Goal: Transaction & Acquisition: Book appointment/travel/reservation

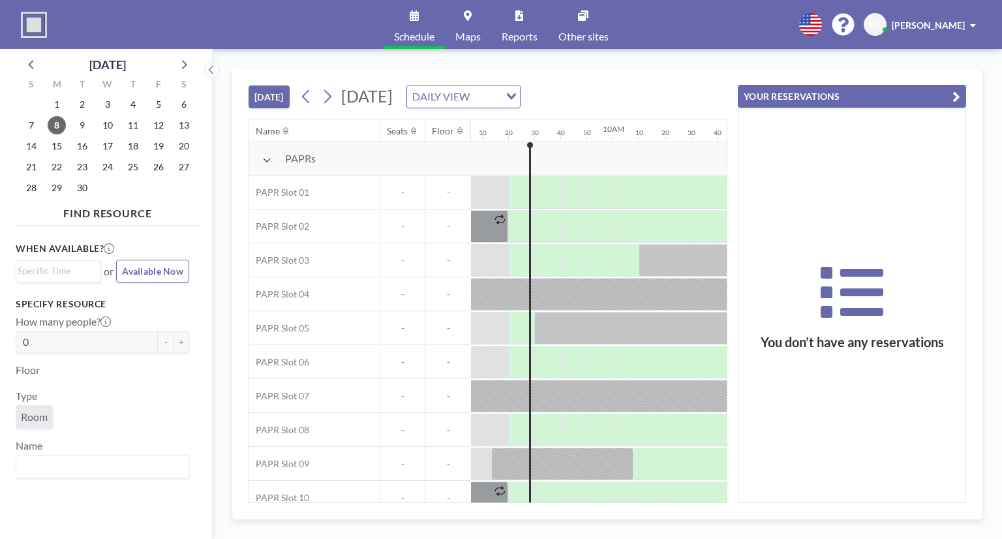
scroll to position [0, 1435]
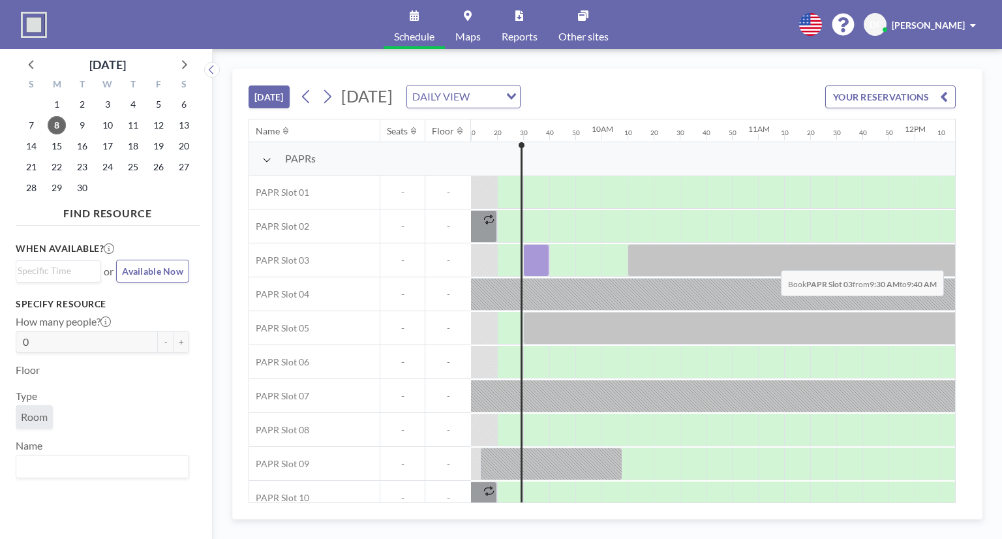
click at [542, 260] on div at bounding box center [536, 260] width 26 height 33
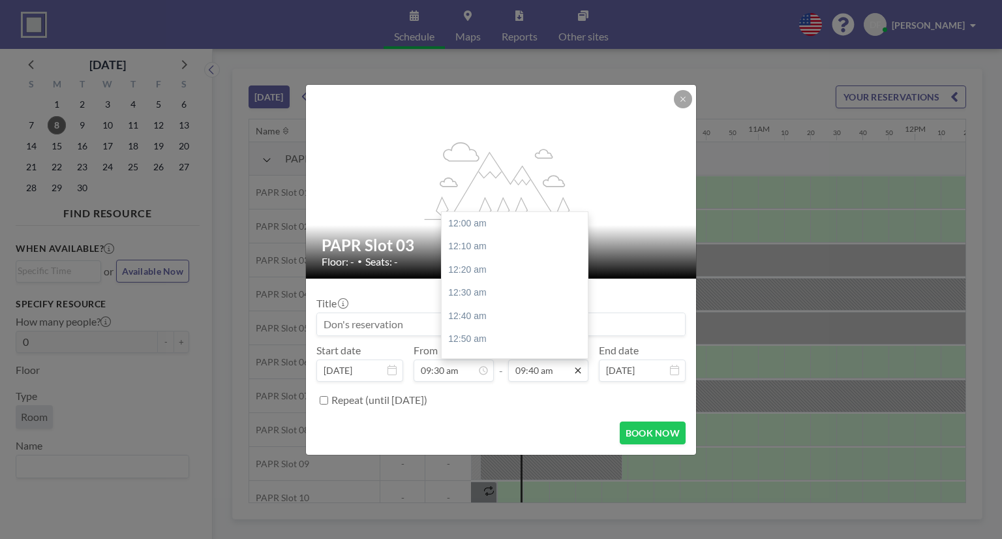
scroll to position [1346, 0]
click at [480, 273] on div "10:00 am" at bounding box center [517, 269] width 153 height 23
type input "10:00 am"
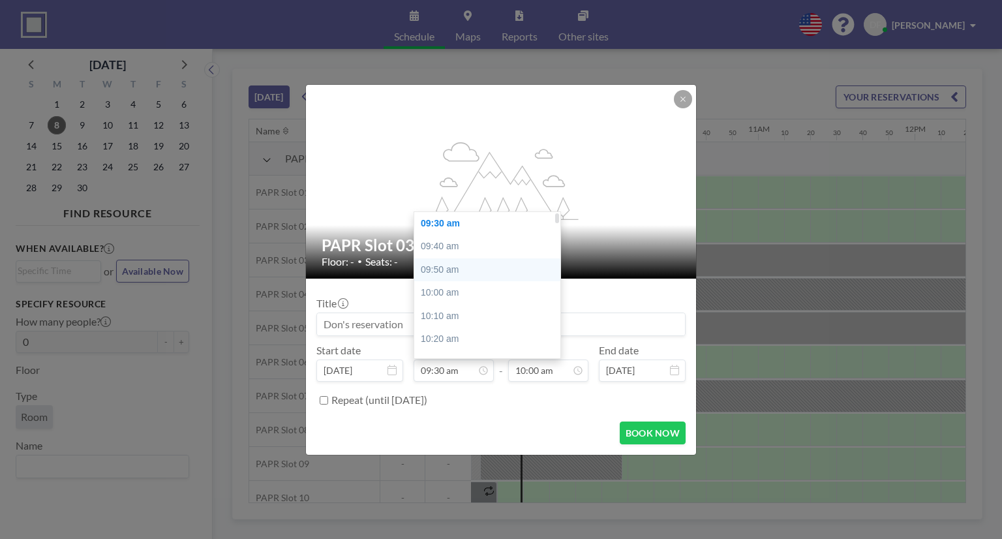
click at [441, 271] on div "09:50 am" at bounding box center [490, 269] width 153 height 23
type input "09:50 am"
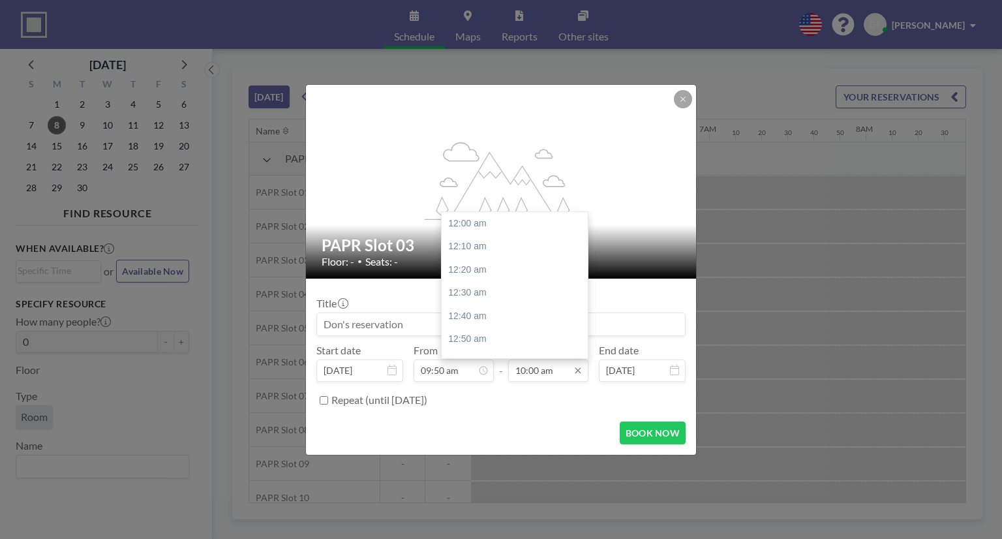
scroll to position [1393, 0]
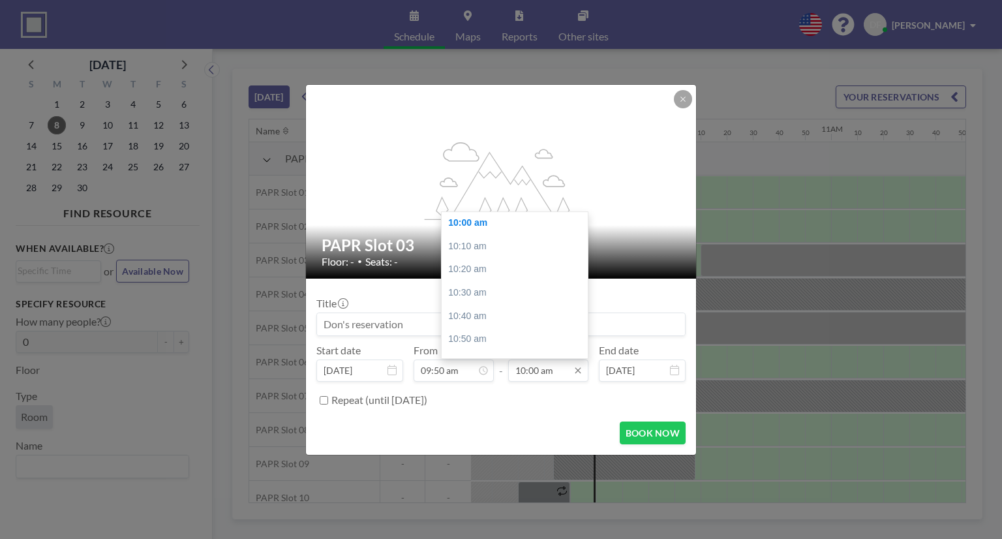
click at [533, 372] on input "10:00 am" at bounding box center [548, 370] width 80 height 22
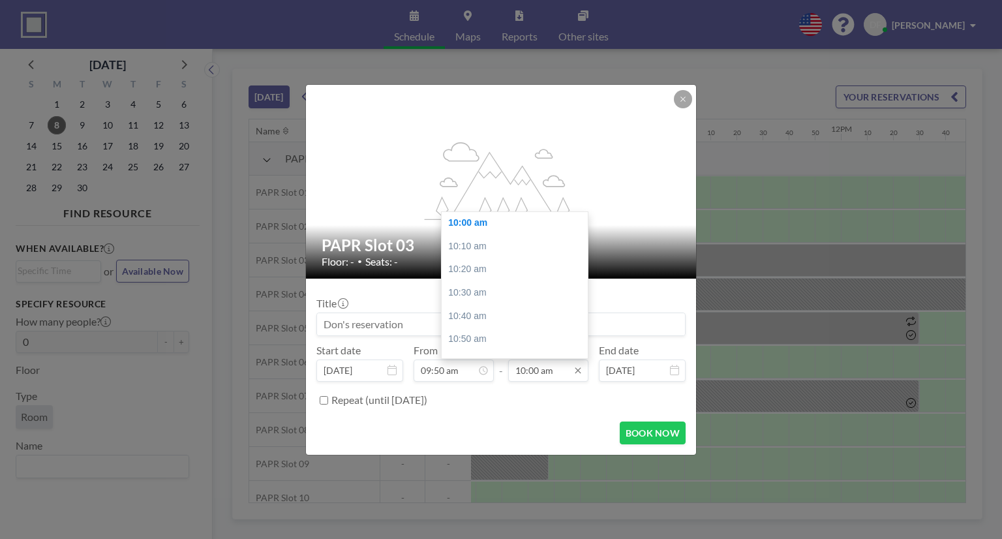
scroll to position [0, 1513]
click at [475, 271] on div "10:20 am" at bounding box center [517, 269] width 153 height 23
type input "10:20 am"
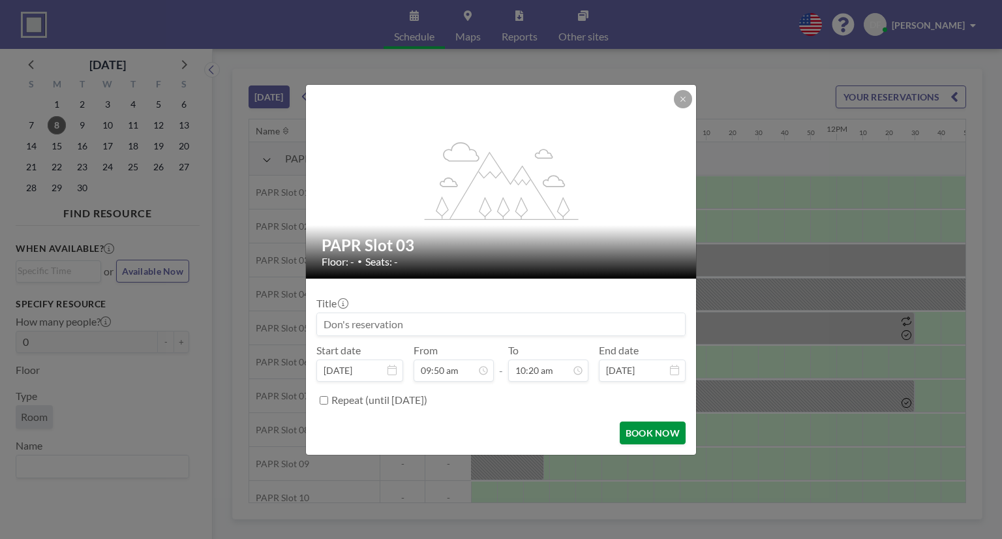
click at [657, 431] on button "BOOK NOW" at bounding box center [653, 432] width 66 height 23
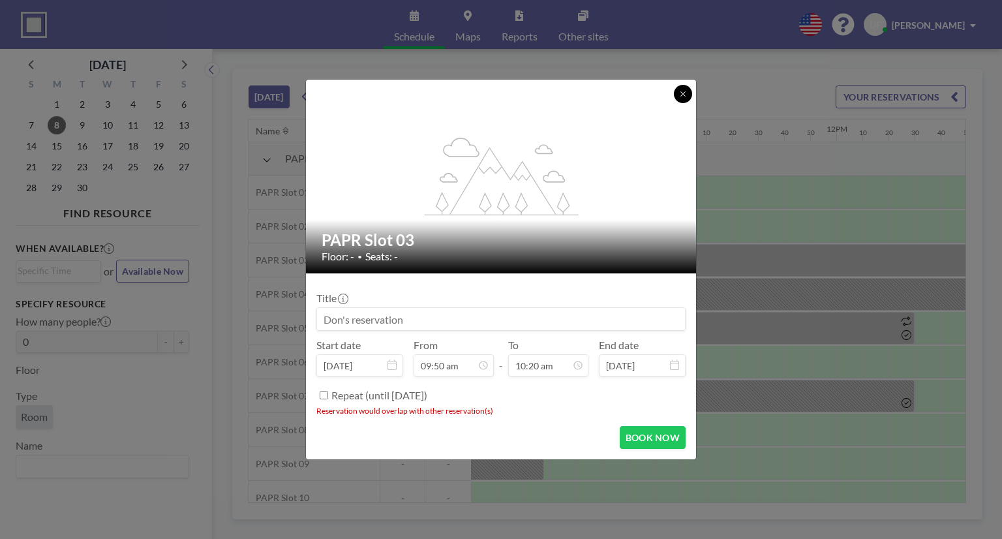
click at [683, 98] on button at bounding box center [683, 94] width 18 height 18
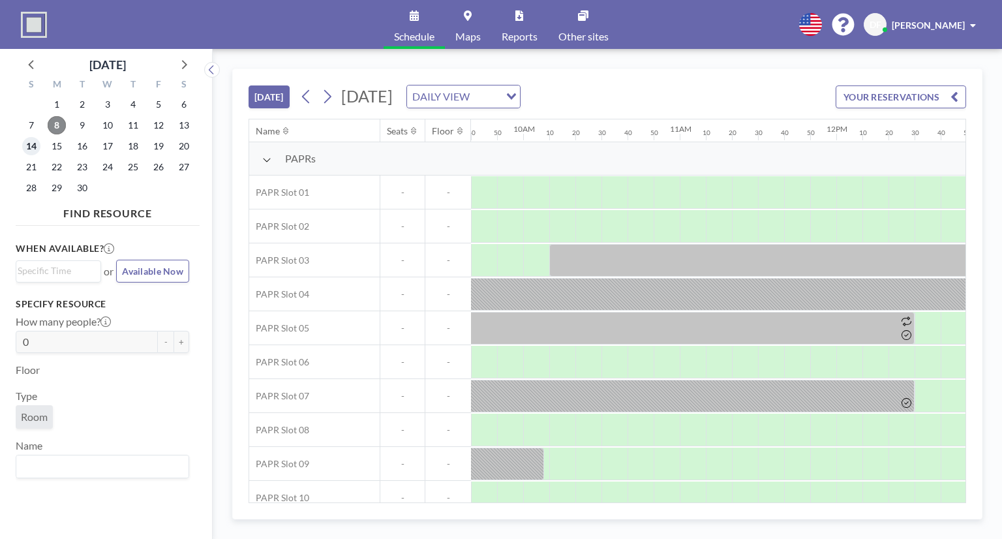
drag, startPoint x: 34, startPoint y: 145, endPoint x: 55, endPoint y: 127, distance: 28.2
click at [52, 127] on div "S M T W T F S 31 1 2 3 4 5 6 7 8 9 10 11 12 13 14 15 16 17 18 19 20 21 22 23 24…" at bounding box center [108, 138] width 184 height 128
click at [57, 125] on span "8" at bounding box center [57, 125] width 18 height 18
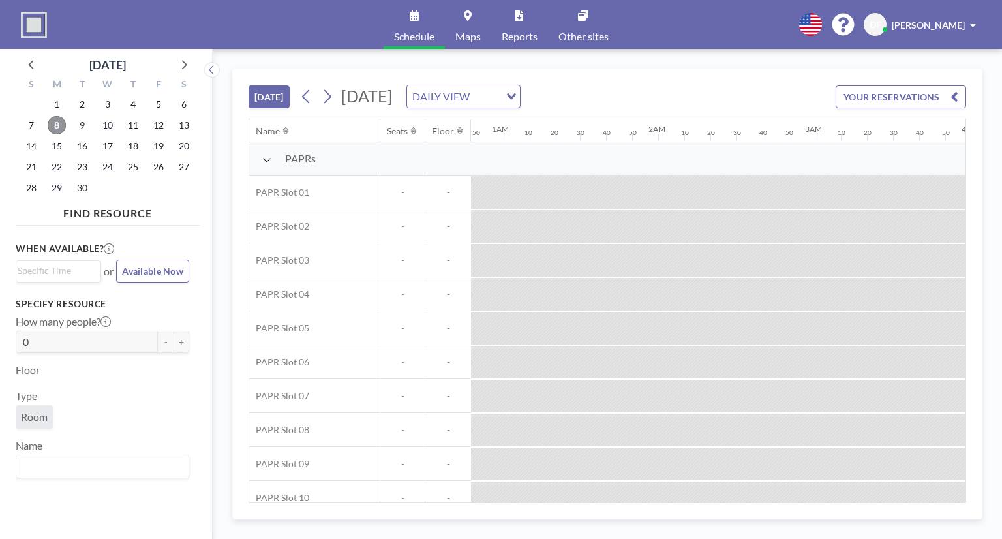
click at [55, 124] on span "8" at bounding box center [57, 125] width 18 height 18
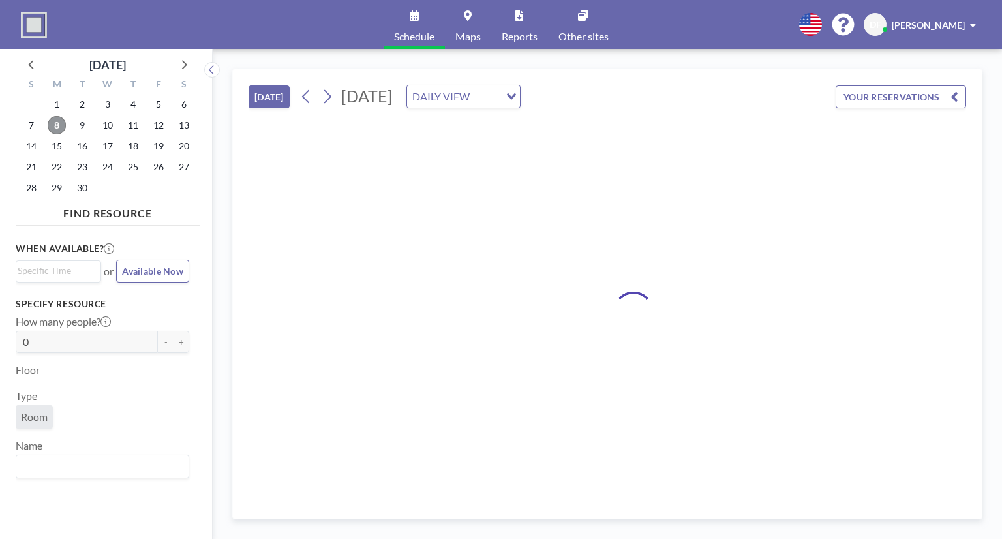
click at [55, 125] on span "8" at bounding box center [57, 125] width 18 height 18
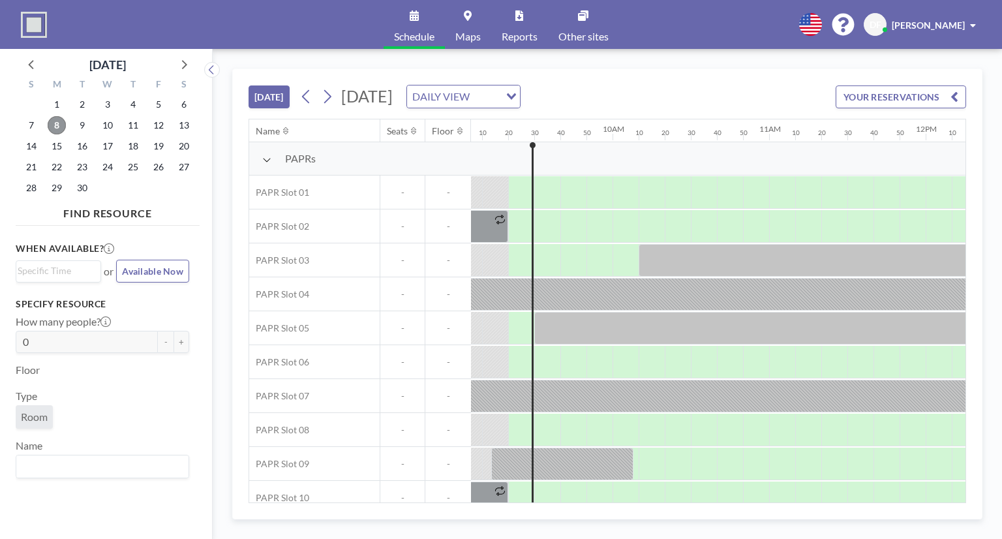
scroll to position [0, 1435]
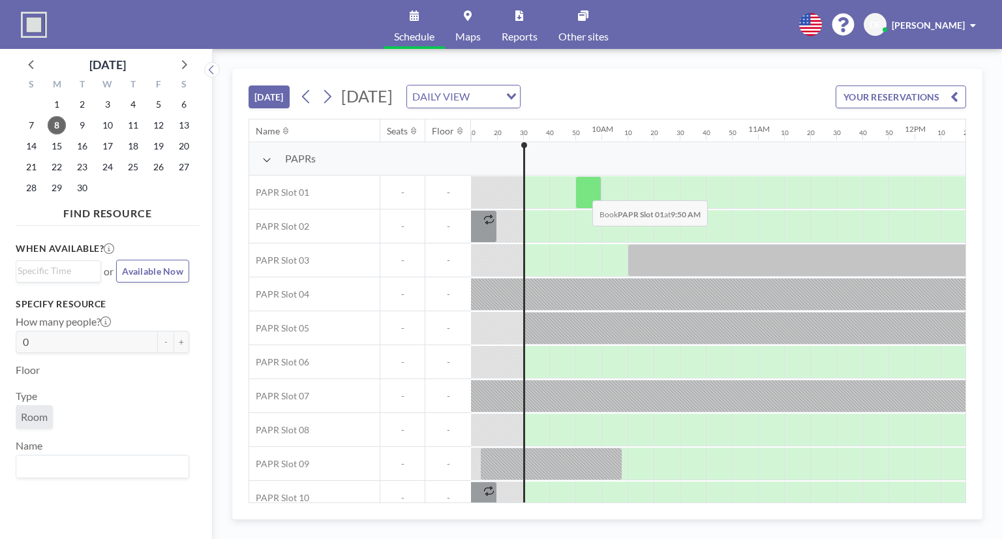
click at [582, 190] on div at bounding box center [588, 192] width 26 height 33
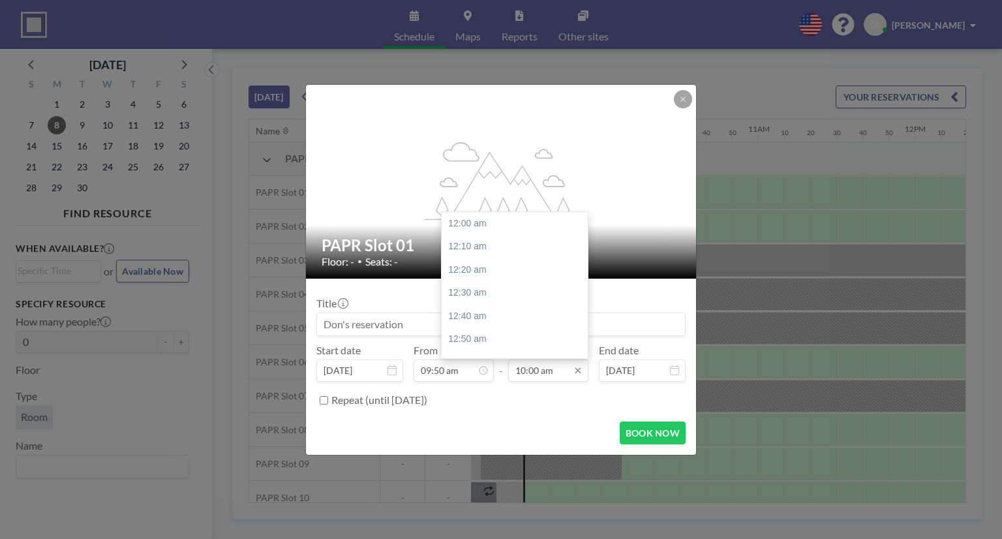
scroll to position [1393, 0]
click at [545, 372] on input "10:00 am" at bounding box center [548, 370] width 80 height 22
click at [465, 260] on div "10:20 am" at bounding box center [517, 269] width 153 height 23
type input "10:20 am"
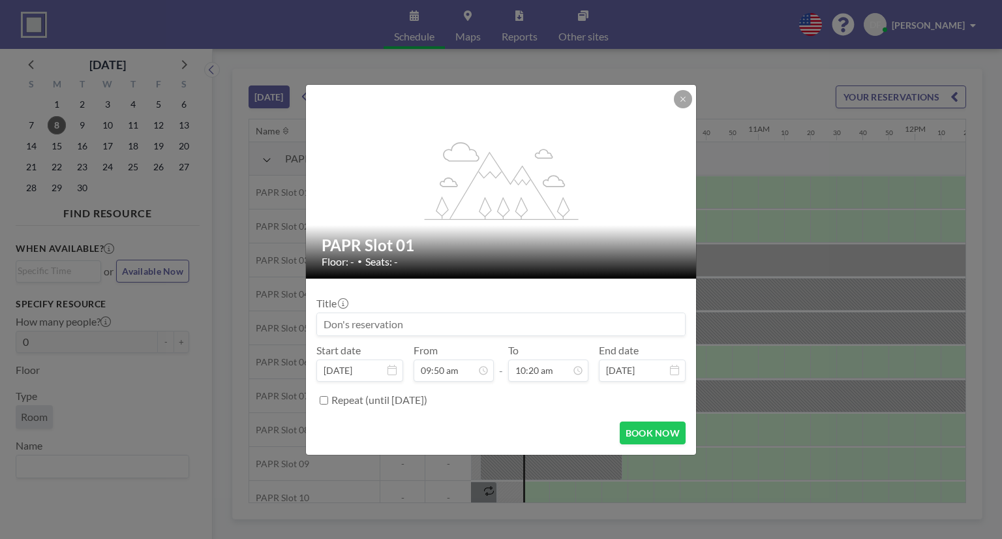
scroll to position [1439, 0]
click at [651, 426] on button "BOOK NOW" at bounding box center [653, 432] width 66 height 23
